Goal: Download file/media

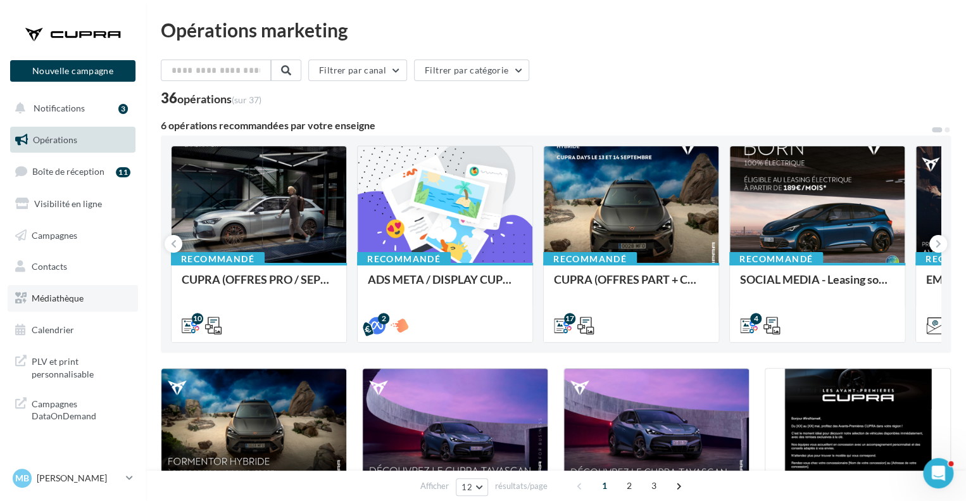
click at [66, 285] on link "Médiathèque" at bounding box center [73, 298] width 130 height 27
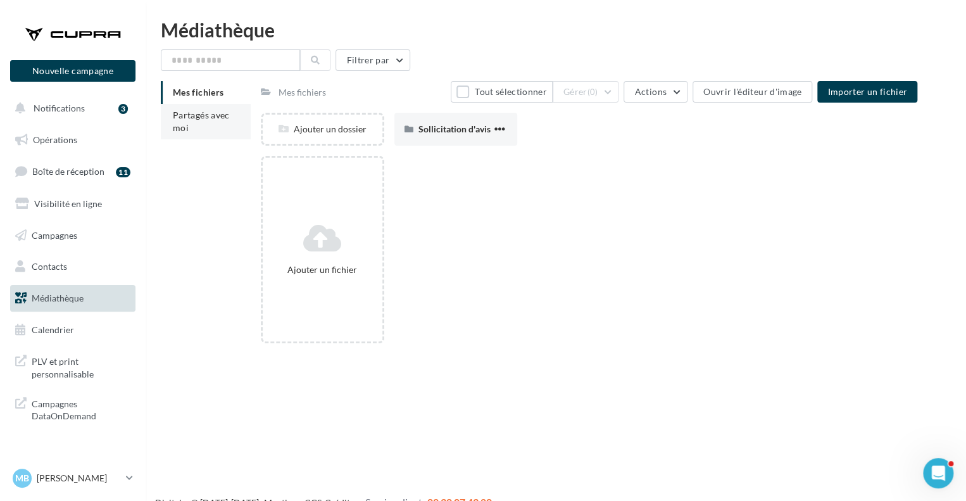
click at [201, 124] on li "Partagés avec moi" at bounding box center [206, 121] width 90 height 35
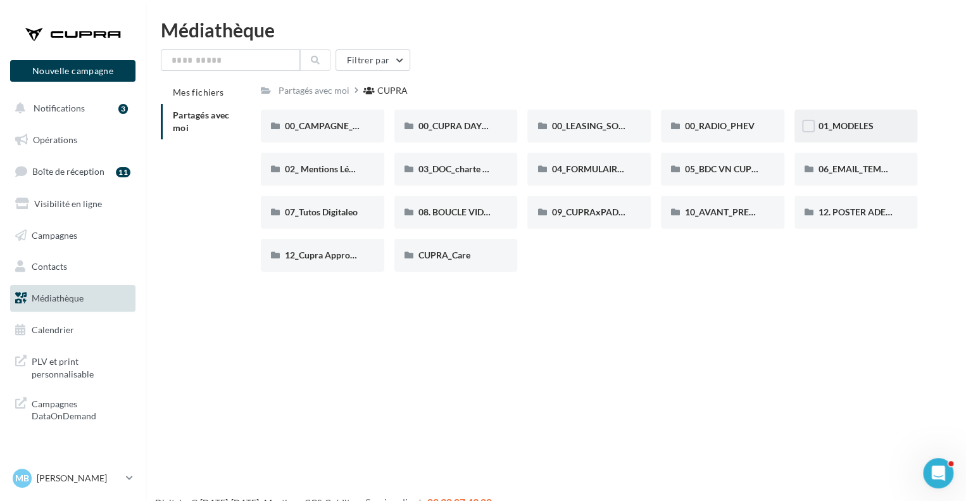
click at [805, 135] on div at bounding box center [808, 128] width 13 height 16
click at [881, 134] on div "01_MODELES" at bounding box center [855, 125] width 123 height 33
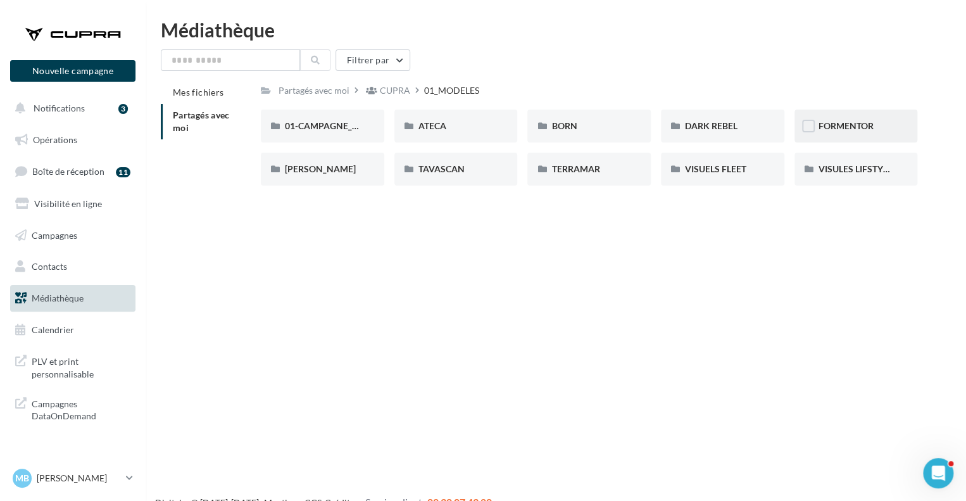
click at [840, 136] on div "FORMENTOR" at bounding box center [855, 125] width 123 height 33
click at [334, 127] on div "01-IMAGES" at bounding box center [322, 126] width 75 height 13
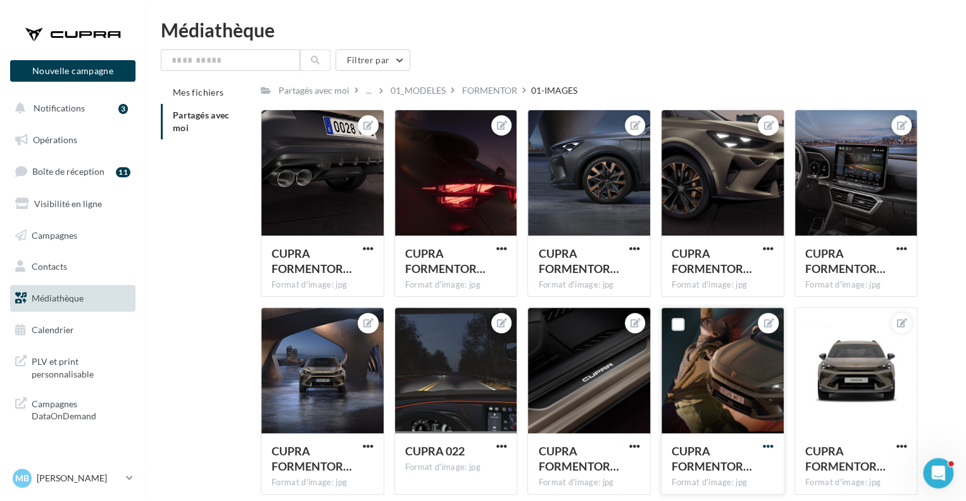
click at [770, 444] on span "button" at bounding box center [768, 445] width 11 height 11
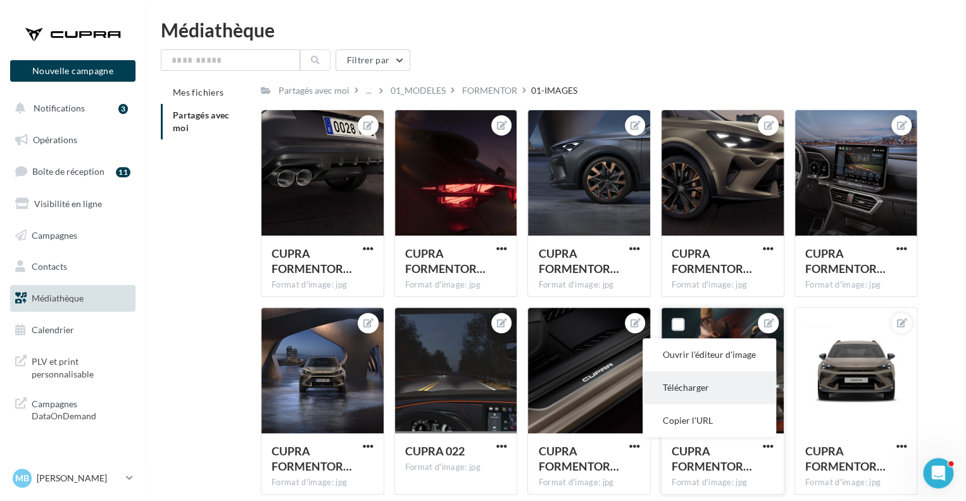
click at [688, 394] on button "Télécharger" at bounding box center [709, 387] width 134 height 33
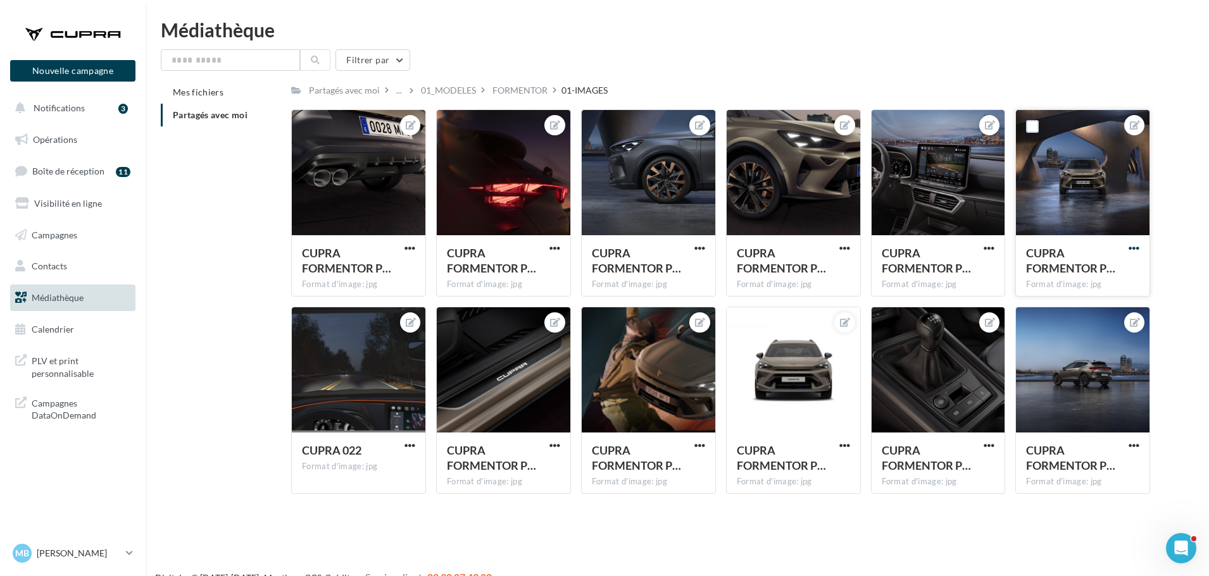
click at [965, 249] on span "button" at bounding box center [1133, 248] width 11 height 11
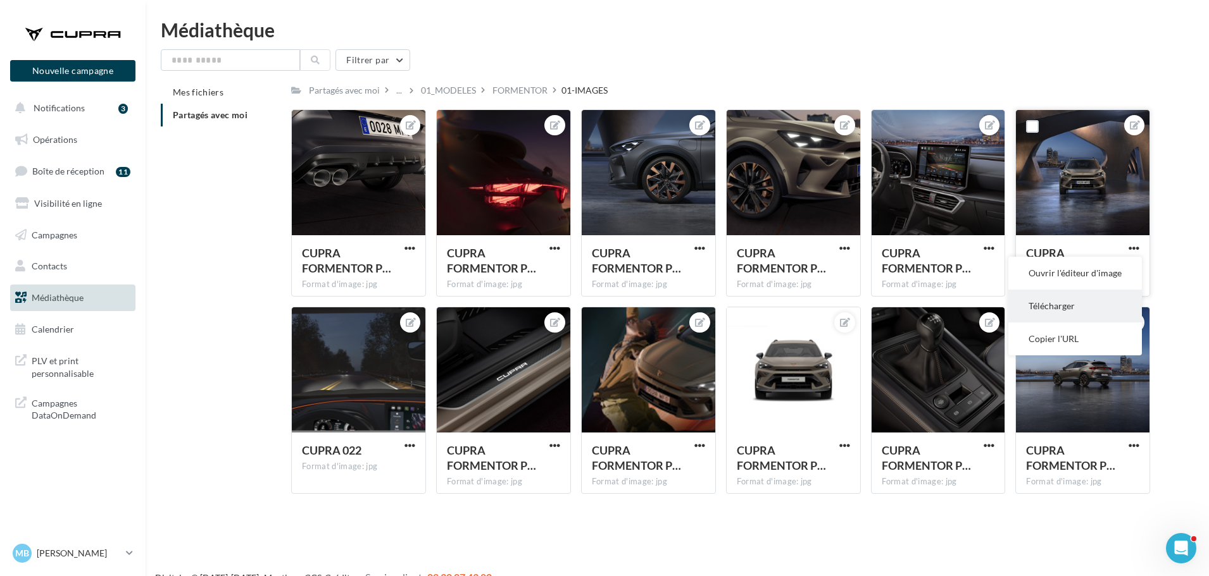
click at [965, 300] on button "Télécharger" at bounding box center [1075, 306] width 134 height 33
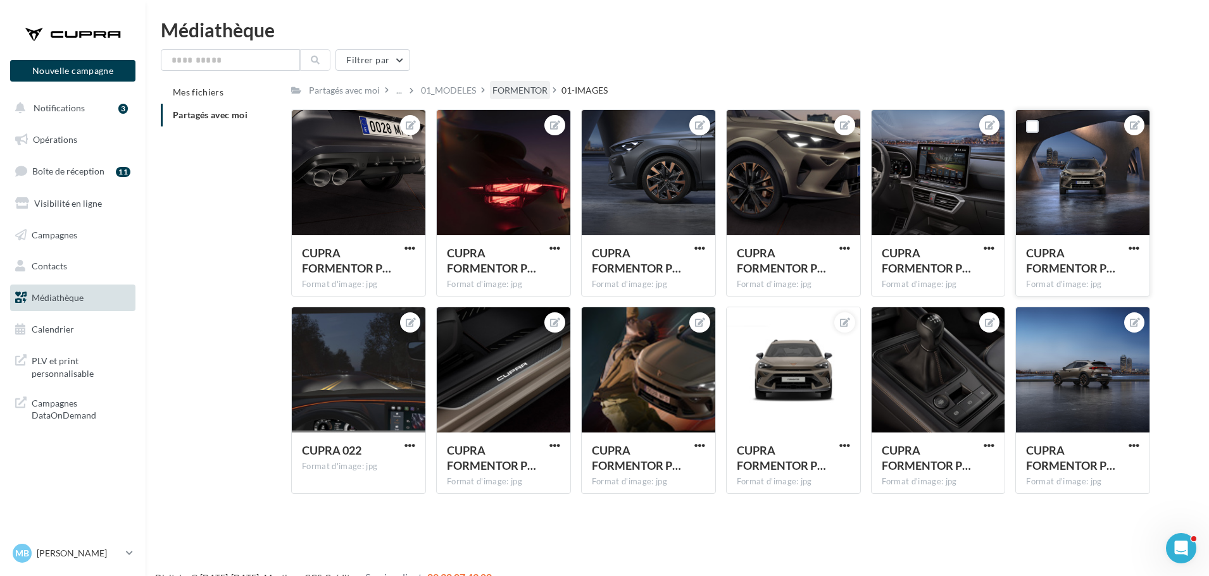
click at [499, 86] on div "FORMENTOR" at bounding box center [519, 90] width 55 height 13
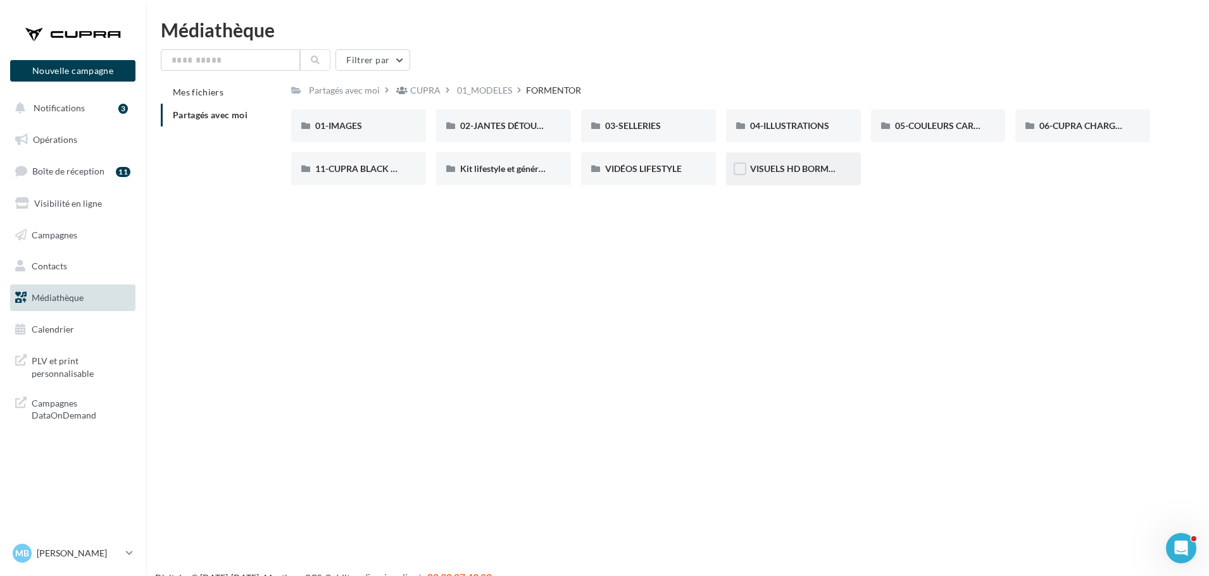
click at [799, 161] on div "VISUELS HD BORMURES" at bounding box center [793, 169] width 135 height 33
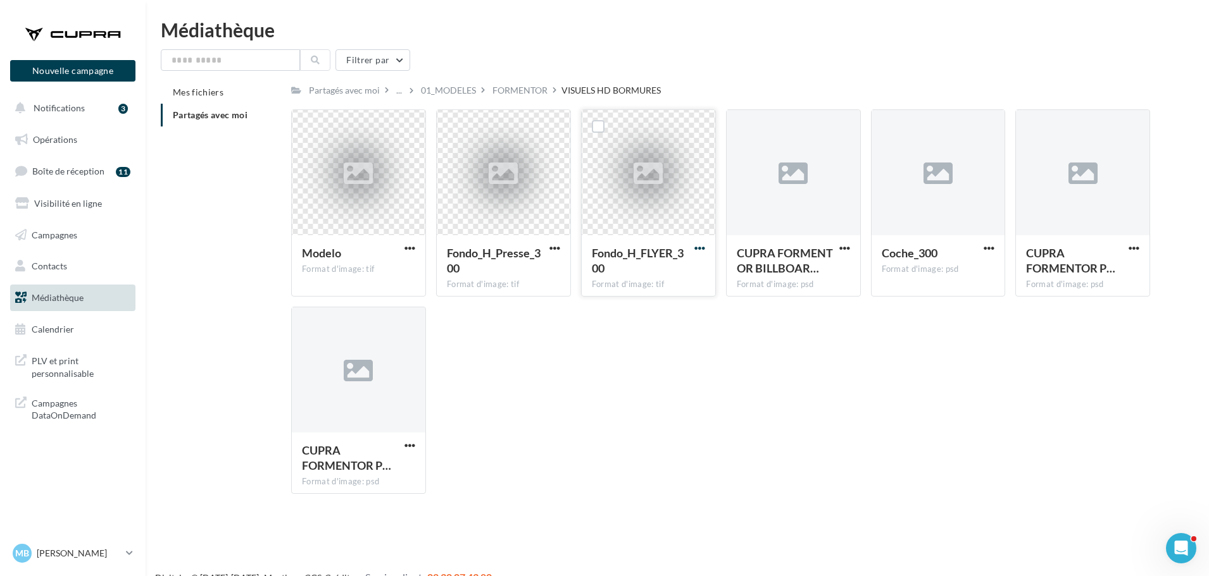
click at [695, 250] on span "button" at bounding box center [699, 248] width 11 height 11
click at [655, 285] on button "Télécharger" at bounding box center [644, 273] width 127 height 33
click at [649, 330] on div "Modelo Format d'image: tif Modelo Fondo_H_Presse_300 Format d'image: tif Fondo_…" at bounding box center [725, 306] width 869 height 395
click at [701, 244] on span "button" at bounding box center [699, 248] width 11 height 11
click at [673, 277] on button "Télécharger" at bounding box center [644, 273] width 127 height 33
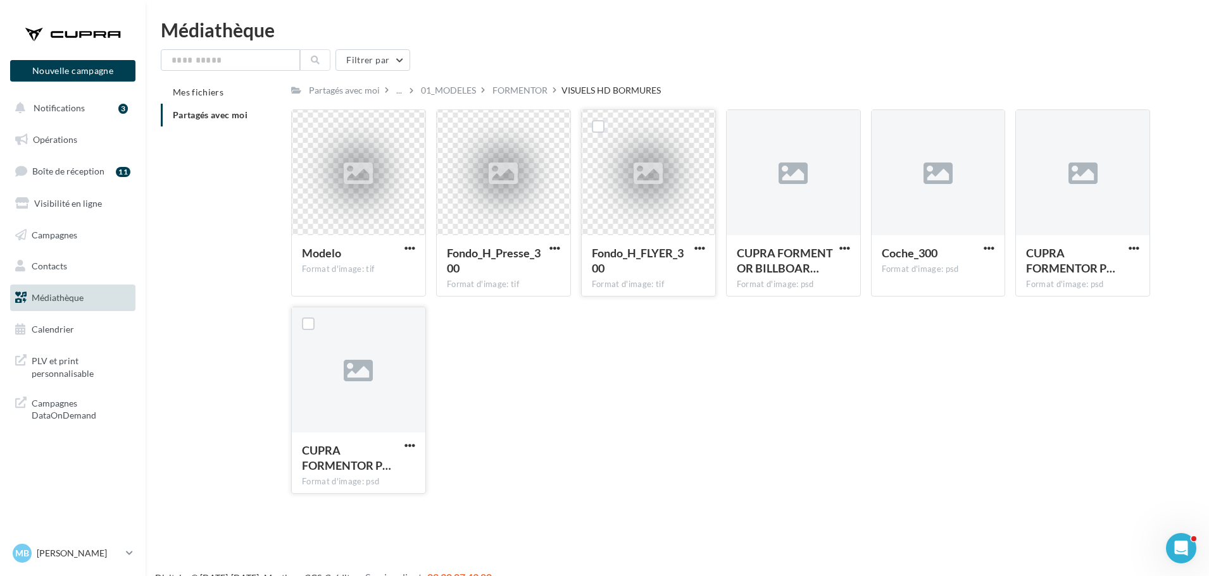
click at [364, 375] on icon at bounding box center [358, 371] width 29 height 29
click at [404, 450] on span "button" at bounding box center [409, 445] width 11 height 11
click at [378, 466] on button "Télécharger" at bounding box center [354, 470] width 127 height 33
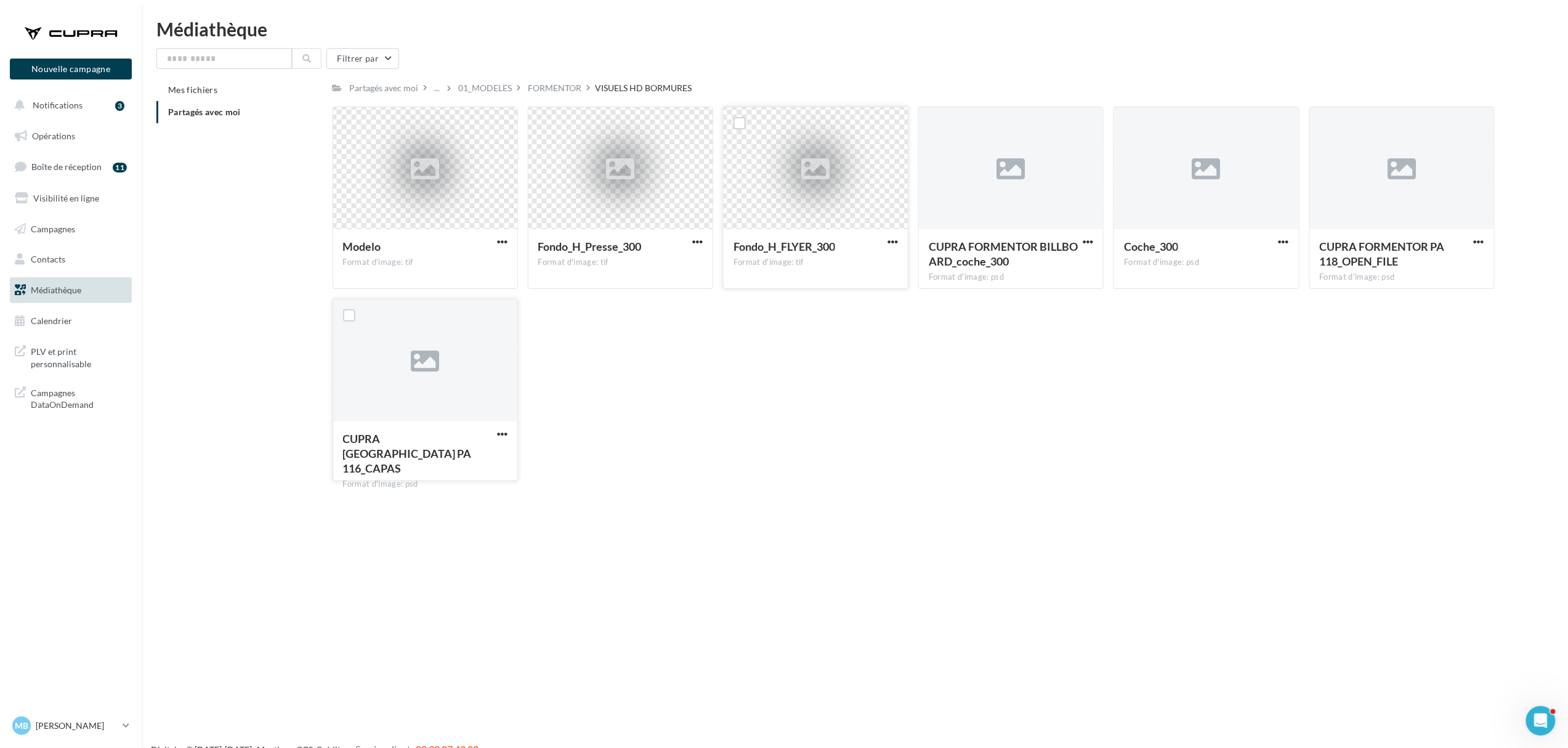
click at [939, 375] on div "Modelo Format d'image: tif Modelo Fondo_H_Presse_300 Format d'image: tif Fondo_…" at bounding box center [919, 298] width 1172 height 385
click at [491, 93] on div "01_MODELES" at bounding box center [485, 88] width 54 height 13
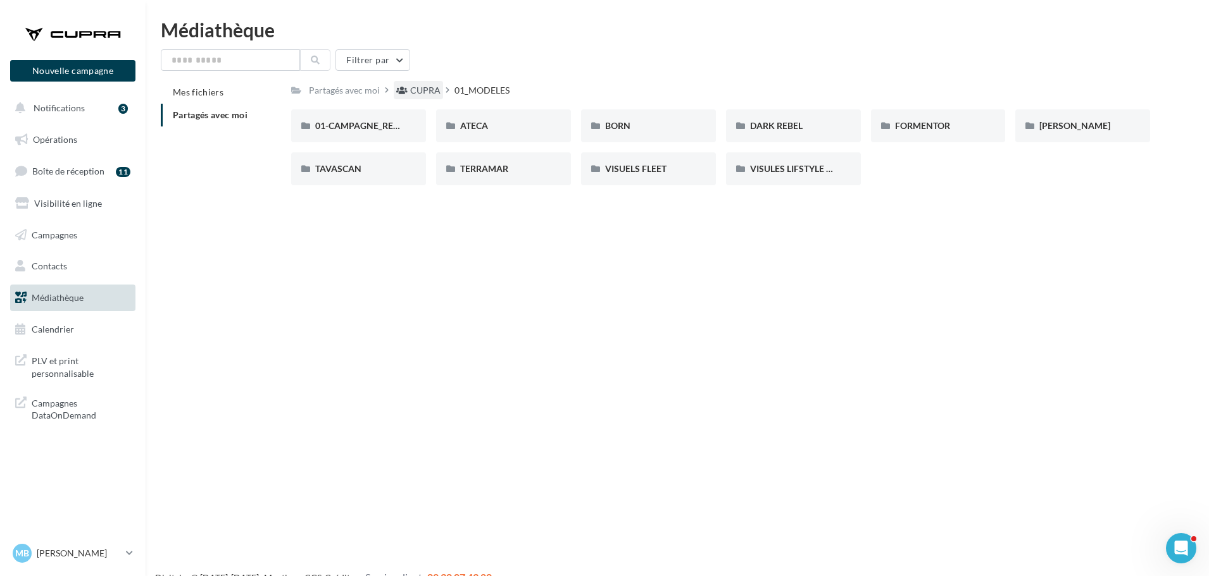
click at [421, 84] on div "CUPRA" at bounding box center [418, 90] width 49 height 18
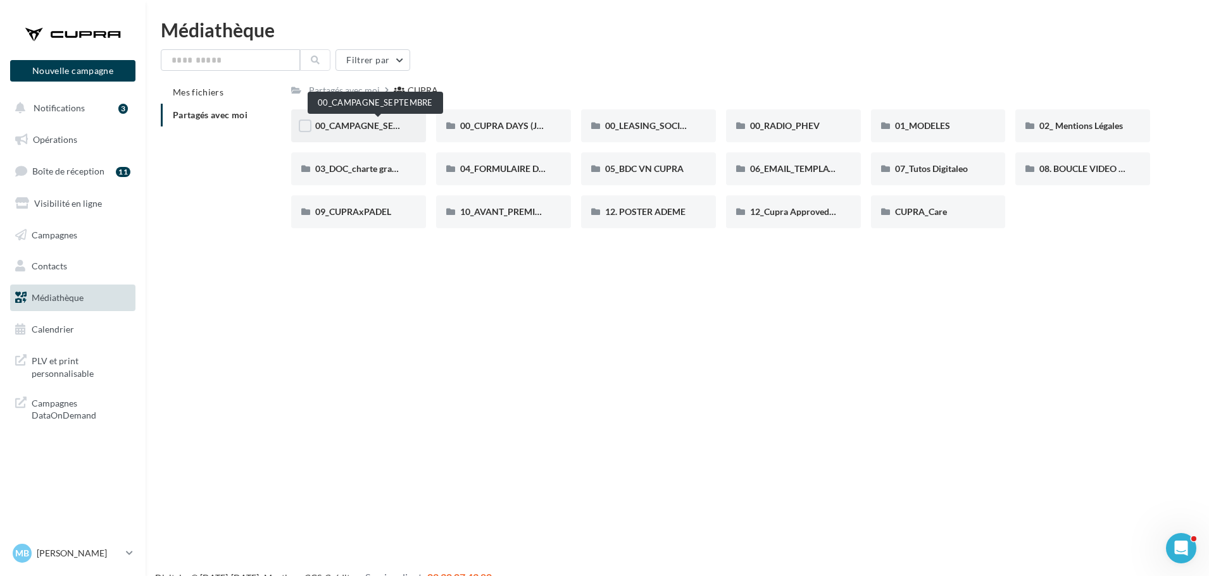
click at [379, 130] on span "00_CAMPAGNE_SEPTEMBRE" at bounding box center [374, 125] width 118 height 11
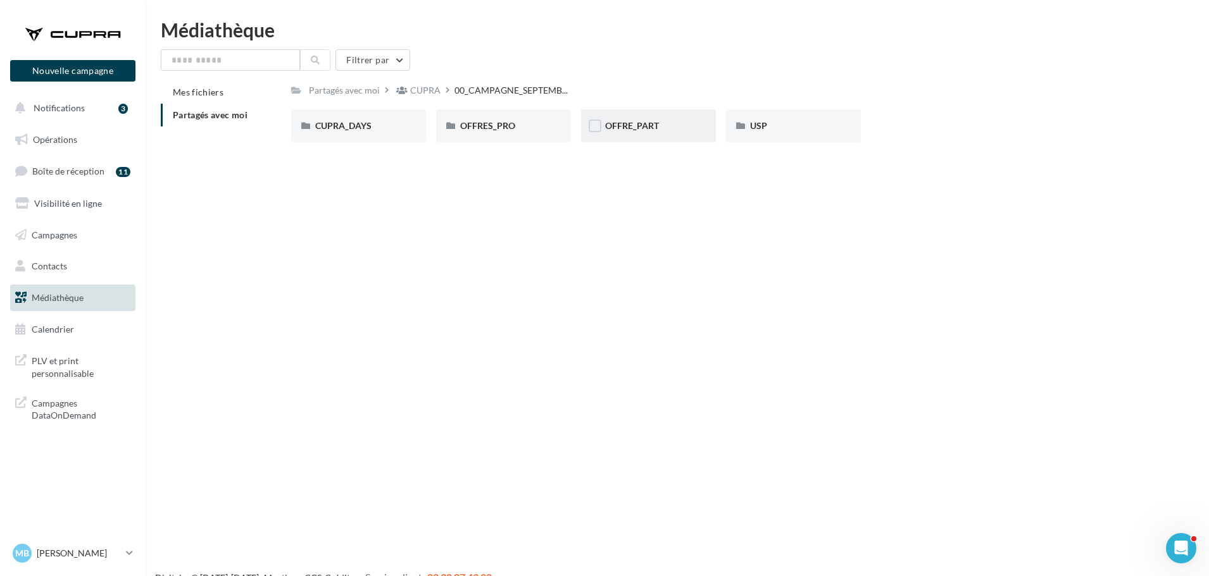
click at [671, 121] on div "OFFRE_PART" at bounding box center [648, 126] width 87 height 13
click at [469, 121] on span "FORMENTOR" at bounding box center [487, 125] width 55 height 11
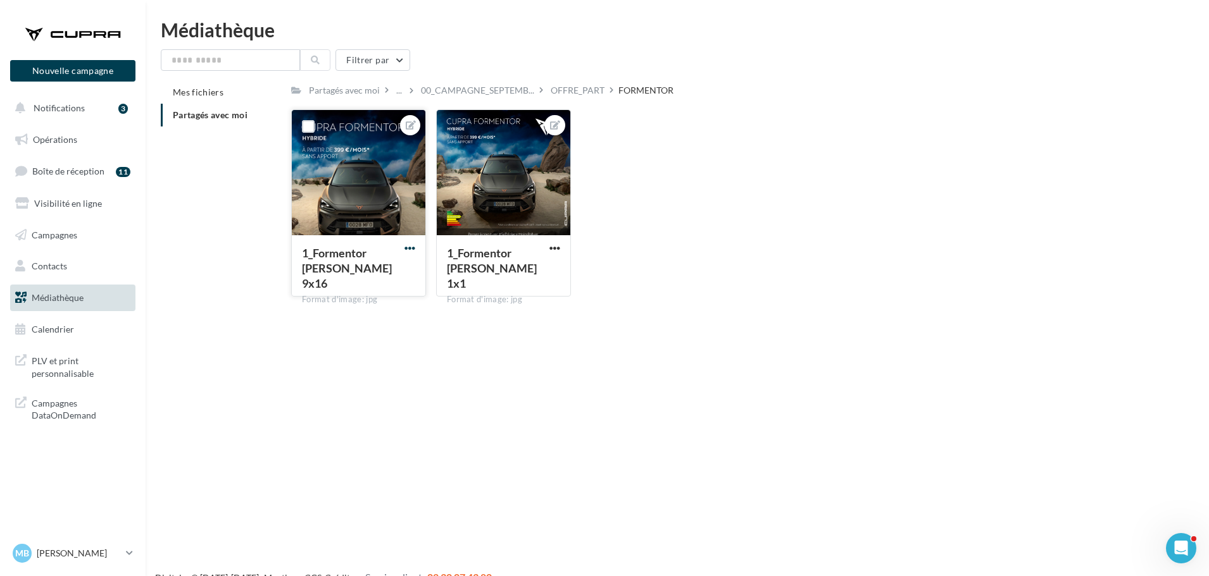
click at [411, 249] on span "button" at bounding box center [409, 248] width 11 height 11
click at [350, 319] on button "Télécharger" at bounding box center [351, 306] width 134 height 33
click at [965, 111] on div "1_Formentor [PERSON_NAME] 9x16 Format d'image: jpg 1_Formentor [PERSON_NAME] 9x…" at bounding box center [725, 207] width 869 height 197
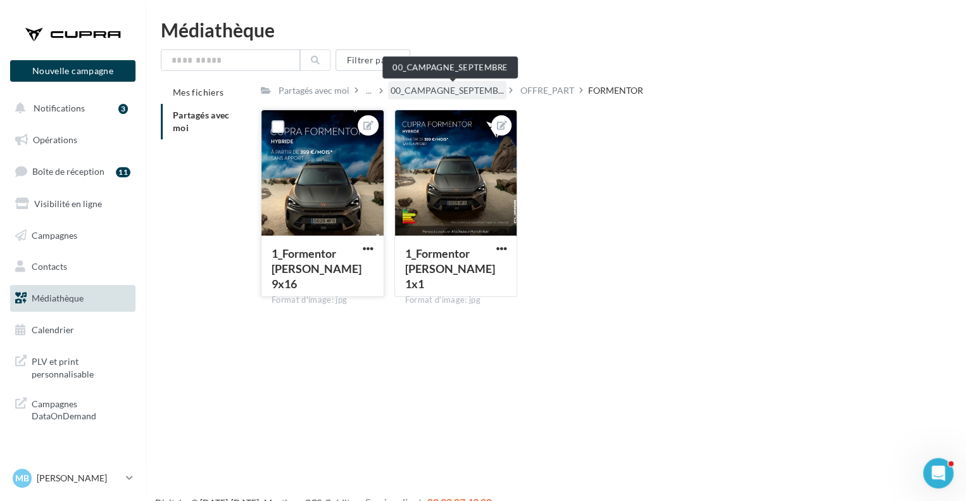
click at [437, 90] on span "00_CAMPAGNE_SEPTEMB..." at bounding box center [446, 90] width 113 height 13
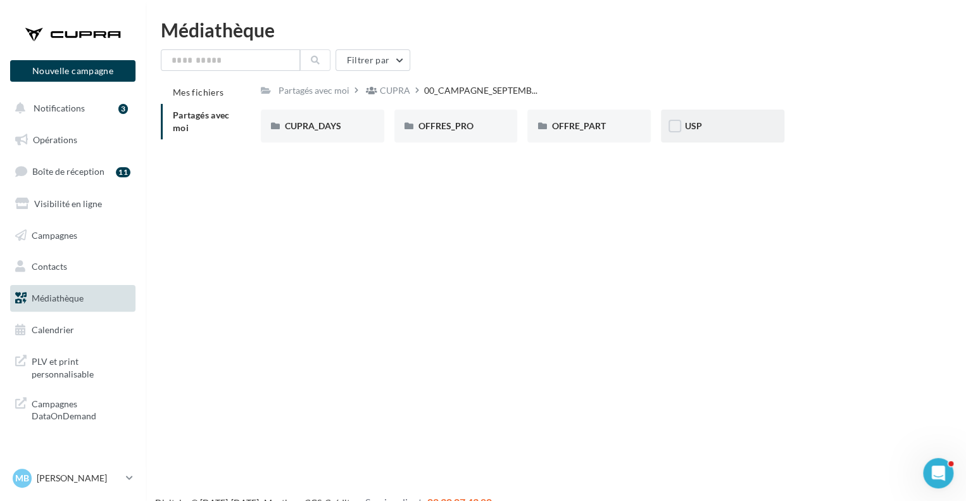
click at [686, 136] on div "USP" at bounding box center [722, 125] width 123 height 33
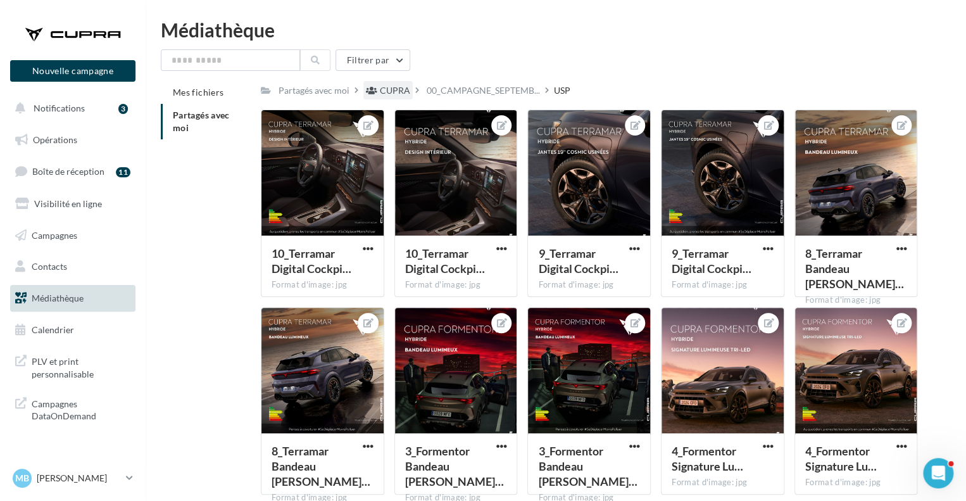
click at [404, 92] on div "CUPRA" at bounding box center [395, 90] width 30 height 13
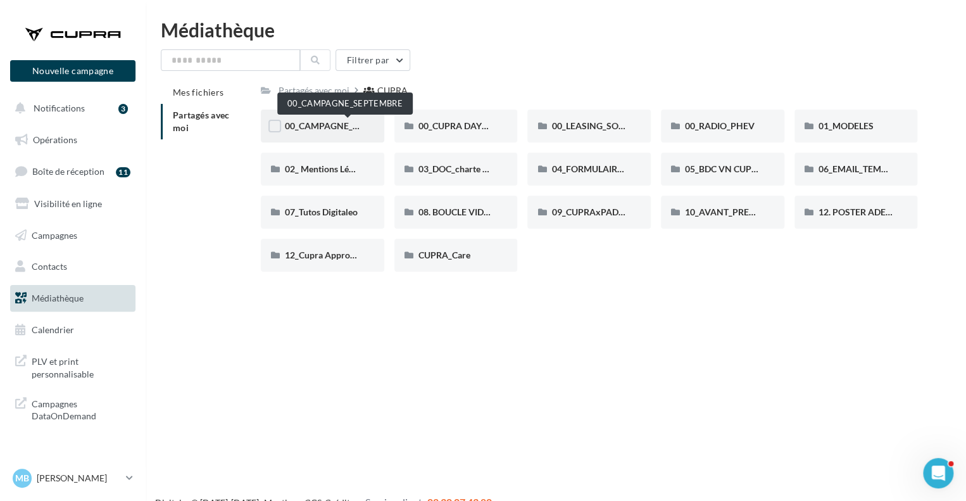
click at [326, 127] on span "00_CAMPAGNE_SEPTEMBRE" at bounding box center [344, 125] width 118 height 11
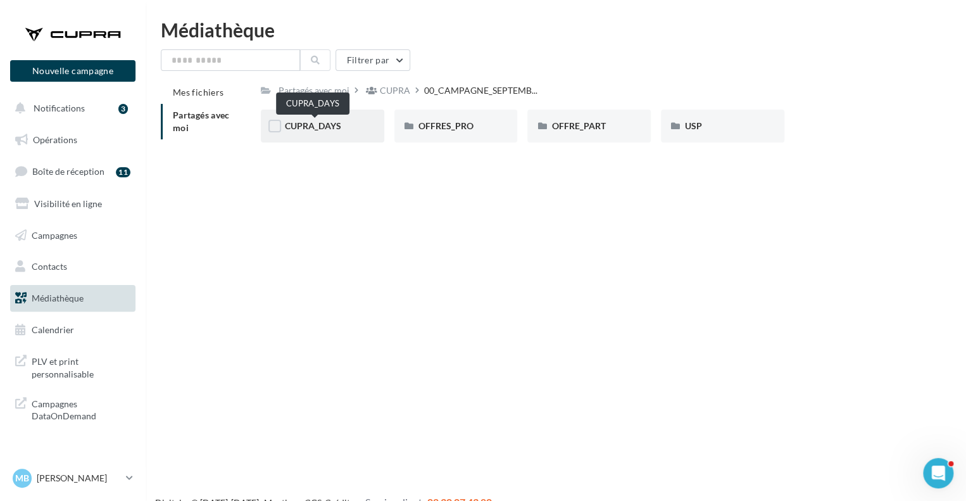
click at [318, 126] on span "CUPRA_DAYS" at bounding box center [313, 125] width 56 height 11
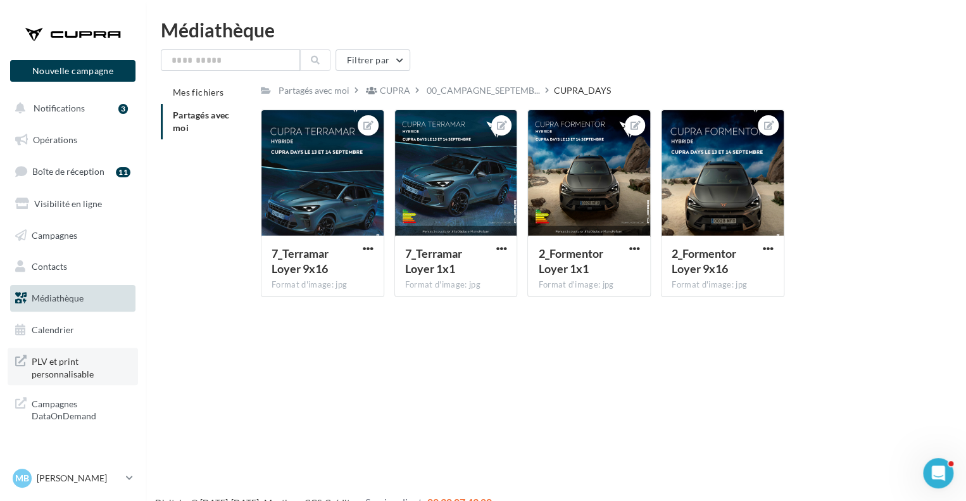
click at [82, 354] on span "PLV et print personnalisable" at bounding box center [81, 365] width 99 height 27
click at [466, 96] on span "00_CAMPAGNE_SEPTEMB..." at bounding box center [483, 90] width 113 height 13
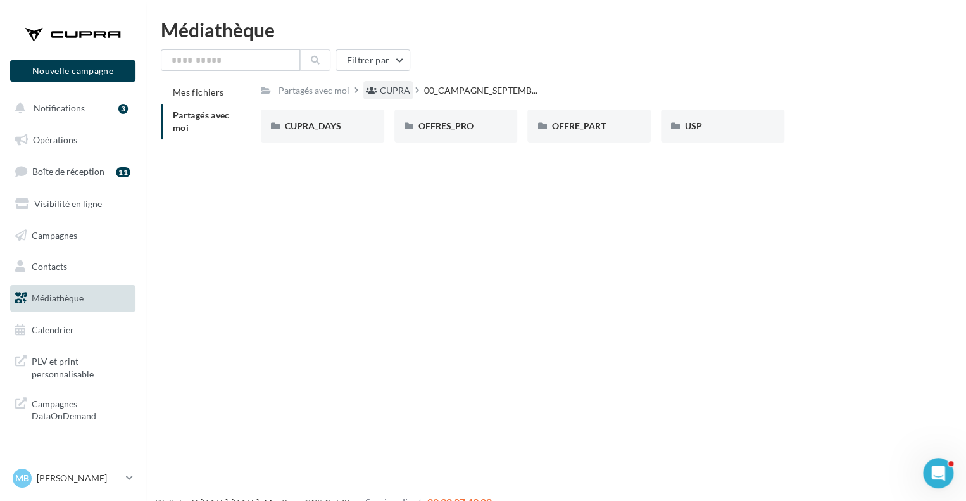
click at [392, 92] on div "CUPRA" at bounding box center [395, 90] width 30 height 13
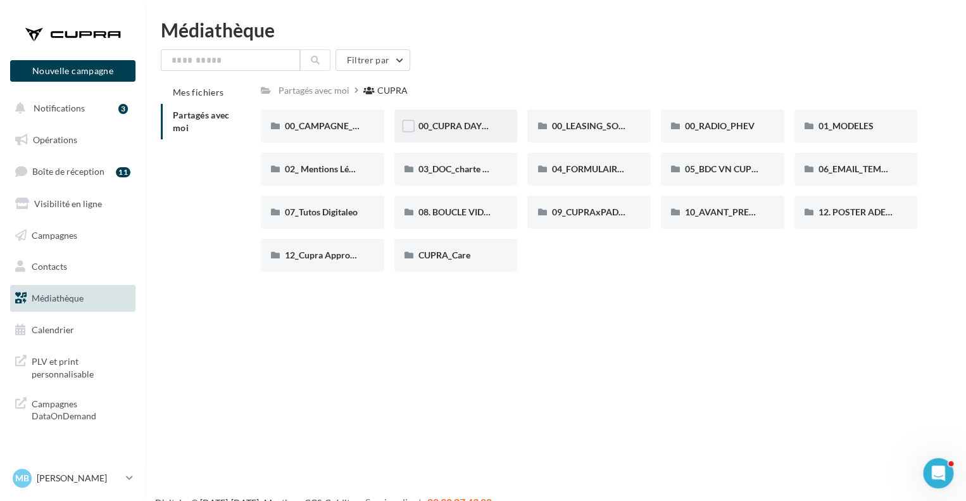
click at [428, 134] on div "00_CUPRA DAYS (JPO)" at bounding box center [455, 125] width 123 height 33
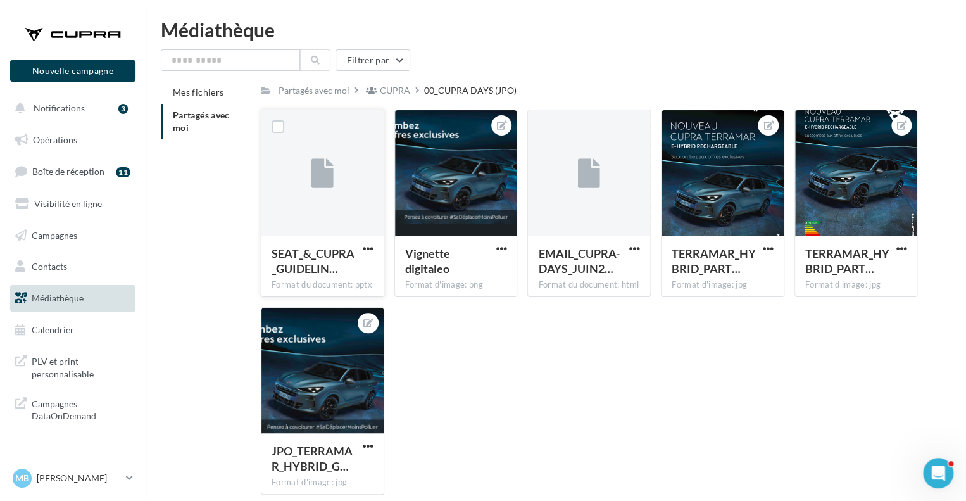
click at [362, 203] on div at bounding box center [322, 173] width 122 height 127
click at [369, 247] on span "button" at bounding box center [368, 248] width 11 height 11
click at [327, 285] on button "Télécharger" at bounding box center [312, 273] width 127 height 33
click at [103, 468] on div "MB [PERSON_NAME] cupra-venissieux" at bounding box center [67, 477] width 108 height 19
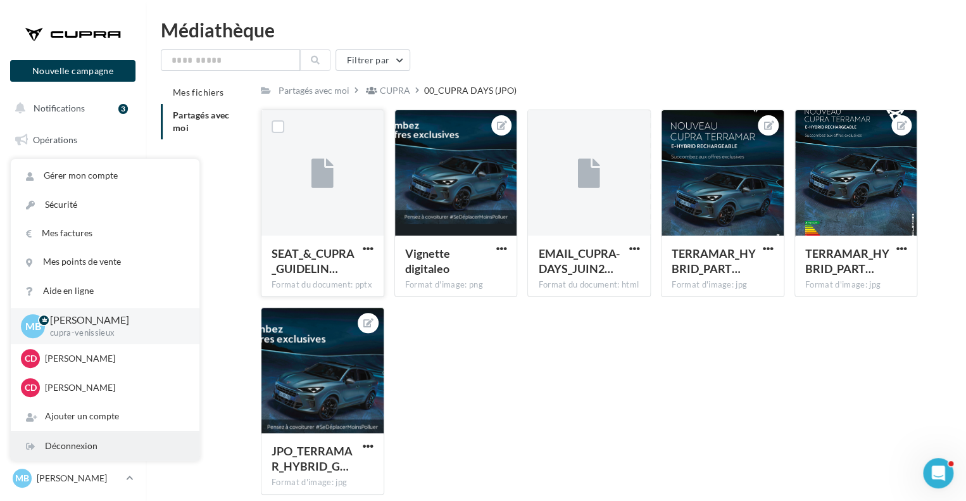
click at [96, 455] on div "Déconnexion" at bounding box center [105, 446] width 189 height 28
